Goal: Check status: Check status

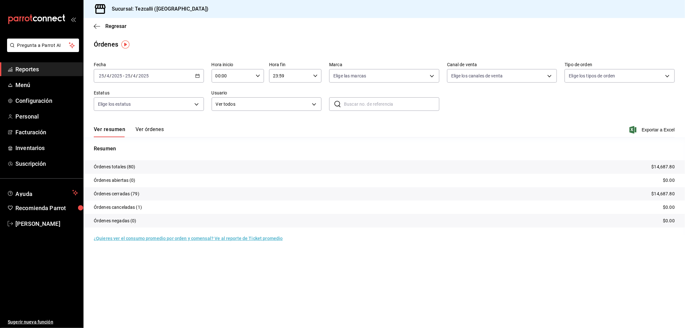
click at [112, 78] on input "2025" at bounding box center [116, 75] width 11 height 5
click at [119, 96] on span "Hoy" at bounding box center [124, 95] width 50 height 7
click at [119, 95] on div "Elige los estatus" at bounding box center [149, 103] width 110 height 16
click at [129, 126] on div "Ver resumen Ver órdenes" at bounding box center [129, 131] width 70 height 11
click at [137, 129] on button "Ver órdenes" at bounding box center [149, 131] width 28 height 11
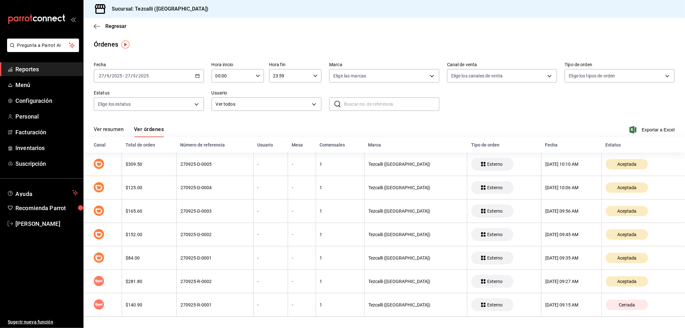
scroll to position [2, 0]
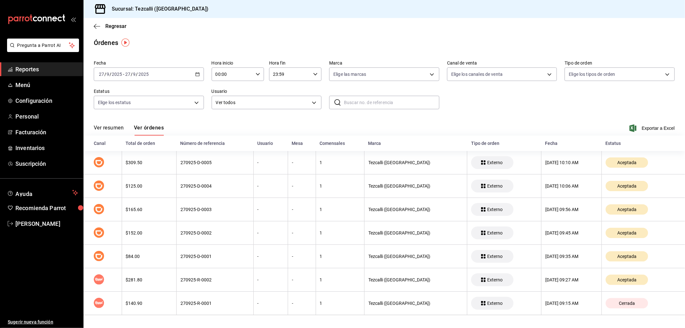
click at [120, 130] on button "Ver resumen" at bounding box center [109, 130] width 30 height 11
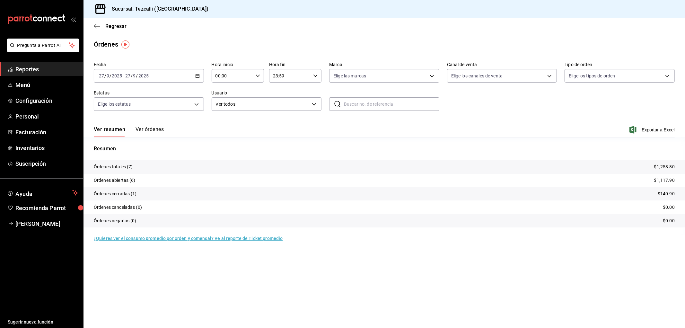
click at [139, 131] on button "Ver órdenes" at bounding box center [149, 131] width 28 height 11
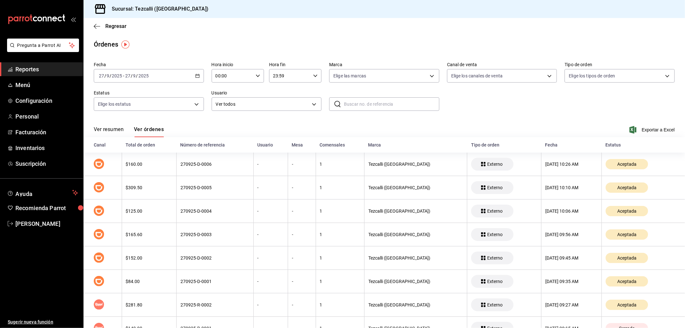
click at [109, 134] on button "Ver resumen" at bounding box center [109, 131] width 30 height 11
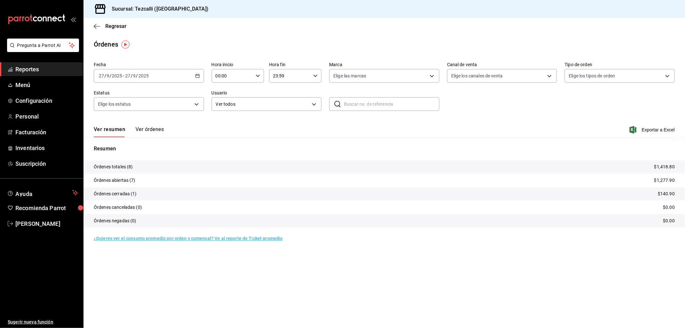
click at [158, 129] on button "Ver órdenes" at bounding box center [149, 131] width 28 height 11
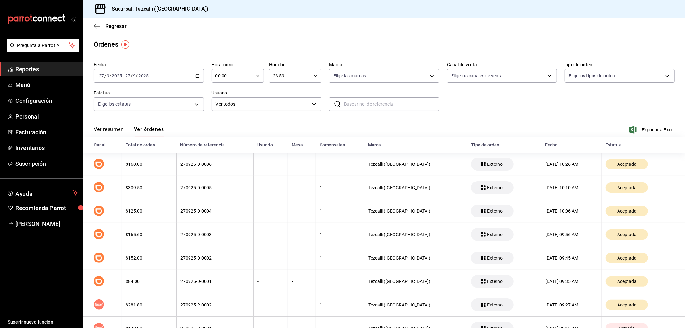
click at [109, 130] on button "Ver resumen" at bounding box center [109, 131] width 30 height 11
